Goal: Find specific page/section: Find specific page/section

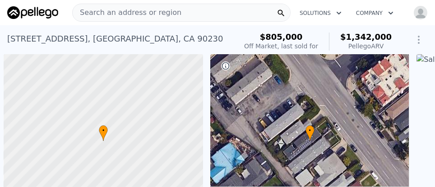
click at [121, 11] on span "Search an address or region" at bounding box center [127, 12] width 109 height 11
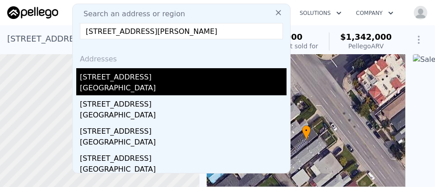
type input "[STREET_ADDRESS][PERSON_NAME]"
click at [136, 74] on div "[STREET_ADDRESS]" at bounding box center [183, 75] width 206 height 14
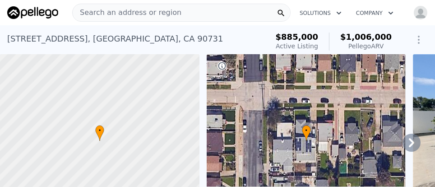
click at [413, 15] on img "button" at bounding box center [420, 12] width 14 height 14
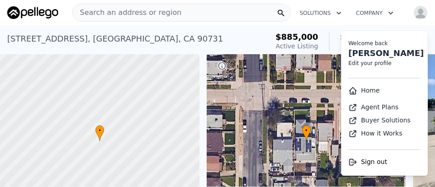
click at [361, 162] on span "Sign out" at bounding box center [374, 161] width 26 height 7
